Goal: Task Accomplishment & Management: Manage account settings

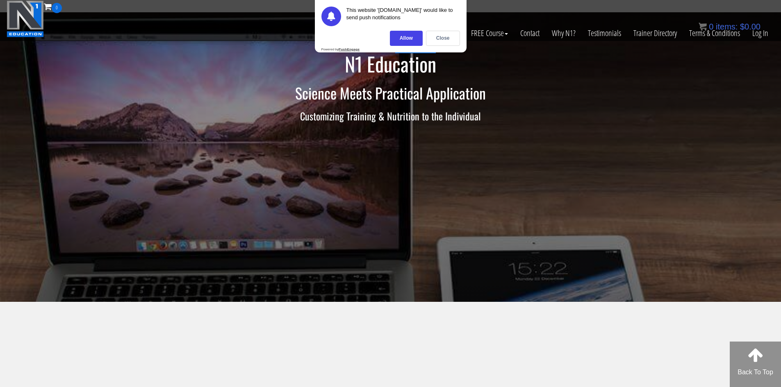
click at [398, 33] on div "Allow" at bounding box center [406, 38] width 33 height 15
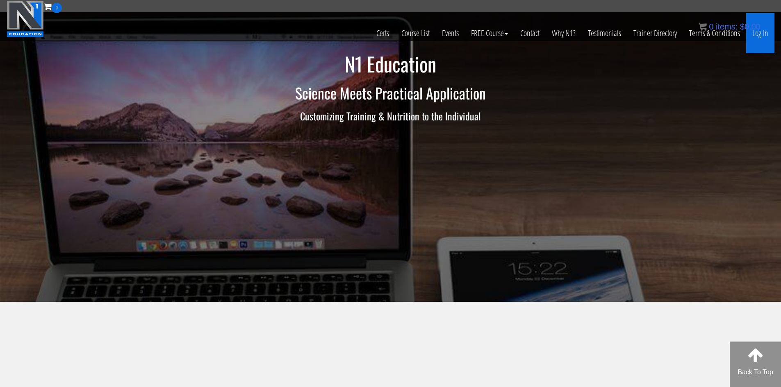
click at [758, 38] on link "Log In" at bounding box center [760, 33] width 28 height 40
click at [759, 50] on link "Log In" at bounding box center [760, 33] width 28 height 40
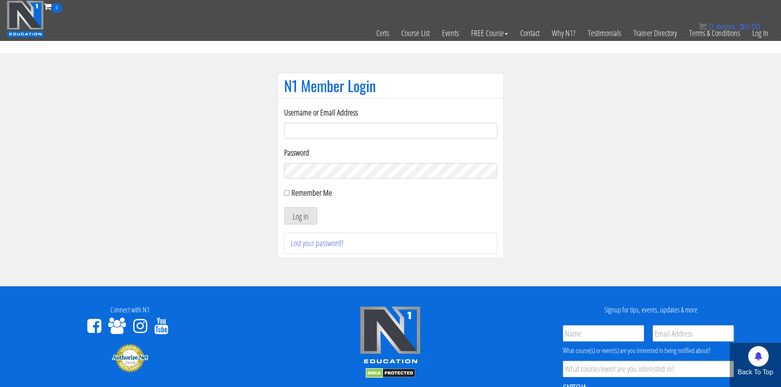
click at [350, 132] on input "Username or Email Address" at bounding box center [390, 131] width 213 height 16
type input "[EMAIL_ADDRESS][DOMAIN_NAME]"
click at [284, 207] on button "Log In" at bounding box center [300, 215] width 33 height 17
click at [290, 213] on button "Log In" at bounding box center [300, 215] width 33 height 17
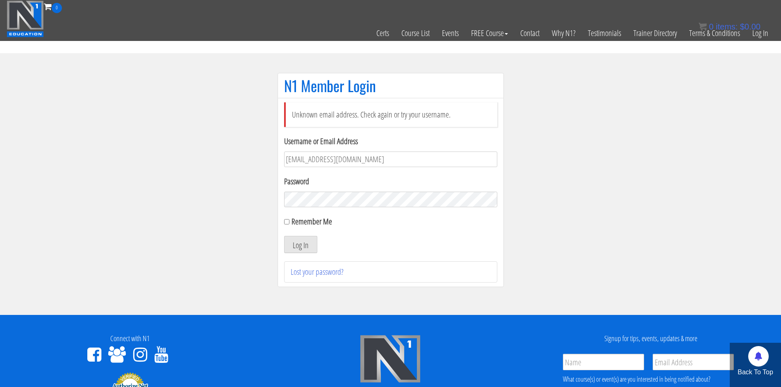
click at [284, 236] on button "Log In" at bounding box center [300, 244] width 33 height 17
click at [283, 217] on div "Unknown email address. Check again or try your username. Username or Email Addr…" at bounding box center [391, 192] width 226 height 189
click at [286, 221] on input "Remember Me" at bounding box center [286, 221] width 5 height 5
checkbox input "true"
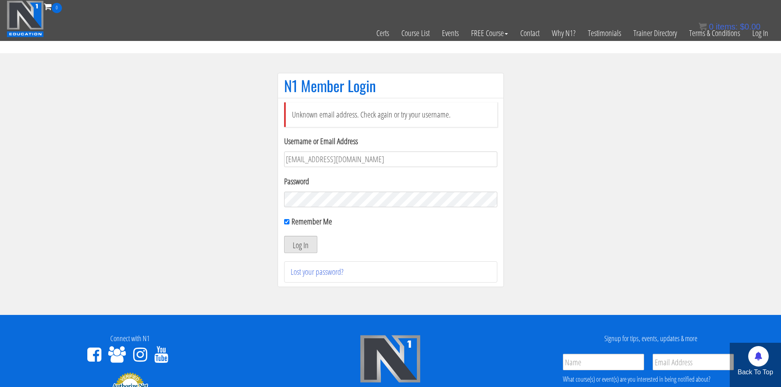
click at [298, 250] on button "Log In" at bounding box center [300, 244] width 33 height 17
click at [298, 249] on button "Log In" at bounding box center [300, 244] width 33 height 17
